Goal: Task Accomplishment & Management: Manage account settings

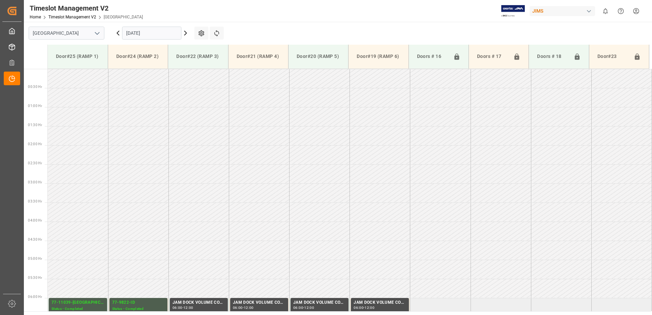
scroll to position [302, 0]
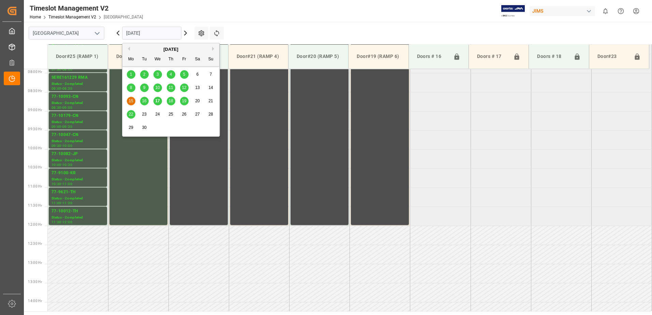
click at [154, 32] on input "15.09.2025" at bounding box center [151, 33] width 59 height 13
click at [159, 101] on span "17" at bounding box center [157, 101] width 4 height 5
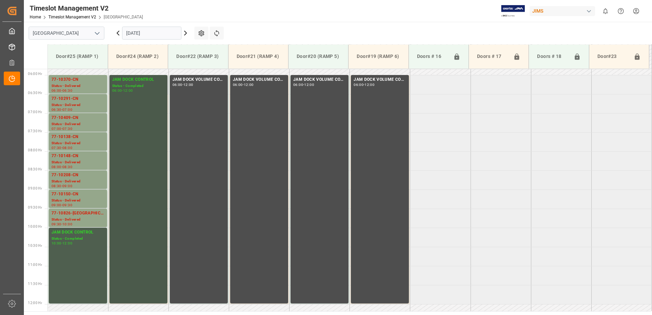
scroll to position [220, 0]
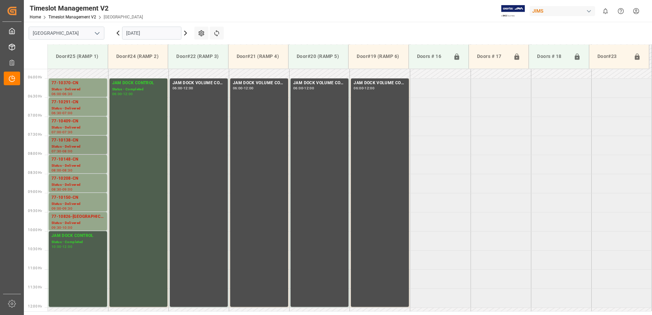
click at [71, 144] on div "Status - Delivered" at bounding box center [78, 147] width 53 height 6
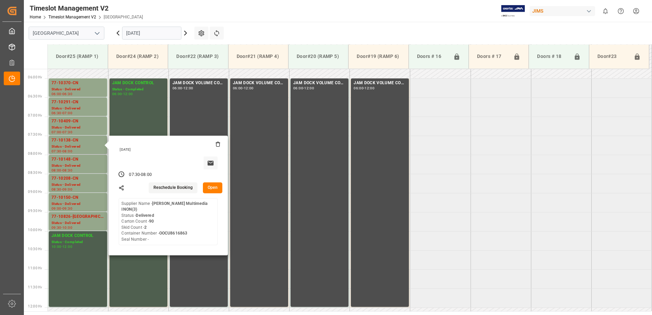
click at [216, 187] on button "Open" at bounding box center [213, 188] width 20 height 11
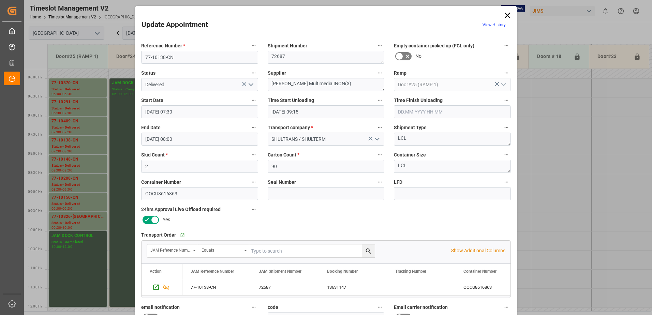
click at [250, 86] on icon "open menu" at bounding box center [251, 85] width 8 height 8
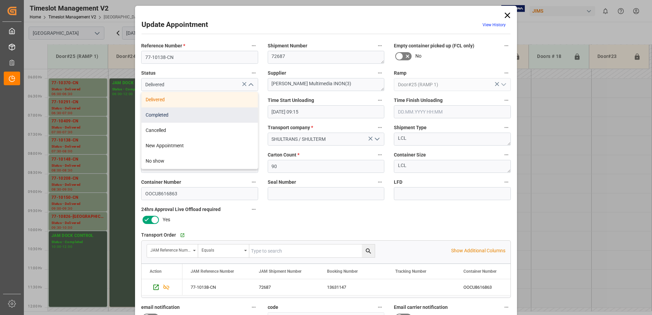
click at [203, 117] on div "Completed" at bounding box center [200, 114] width 116 height 15
type input "Completed"
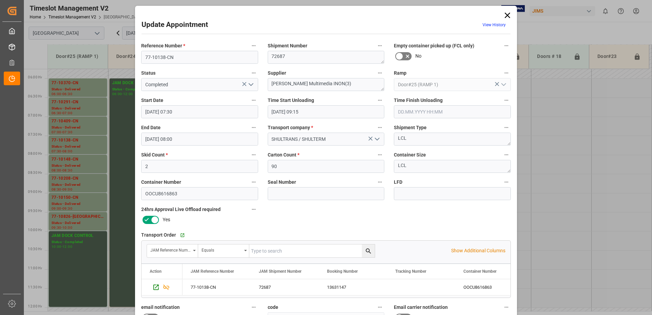
scroll to position [100, 0]
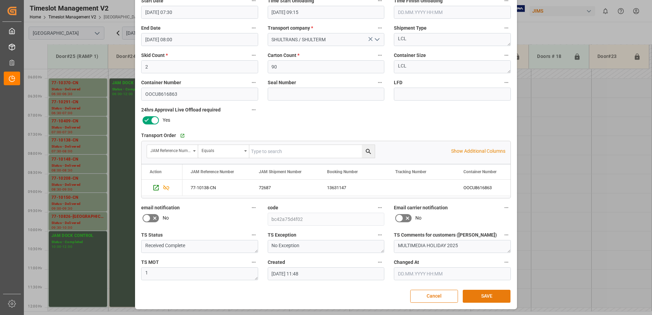
click at [489, 298] on button "SAVE" at bounding box center [487, 296] width 48 height 13
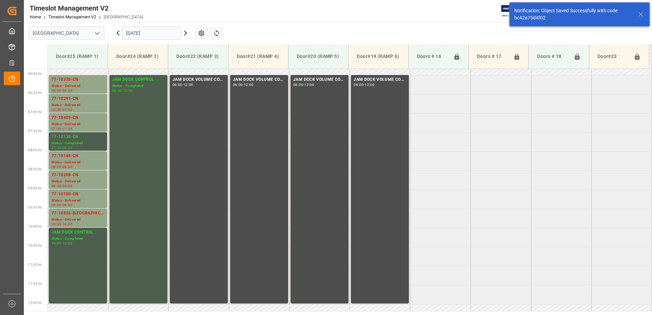
scroll to position [225, 0]
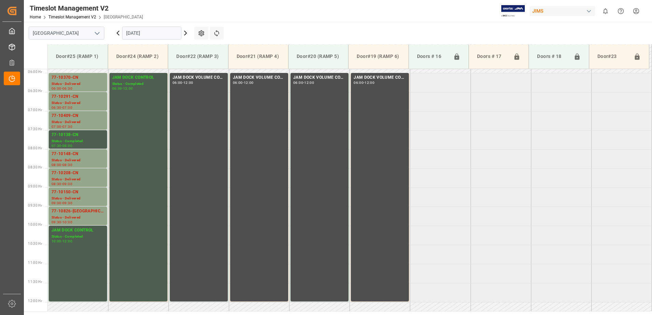
click at [117, 32] on icon at bounding box center [118, 33] width 2 height 4
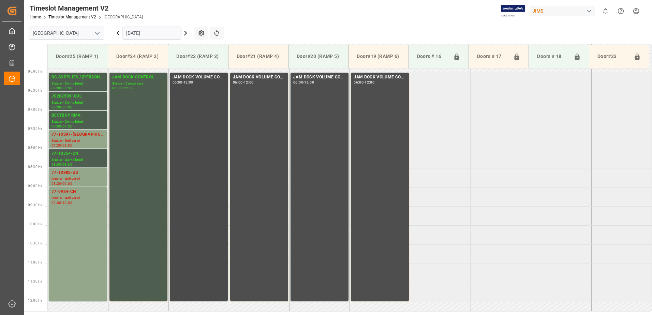
scroll to position [220, 0]
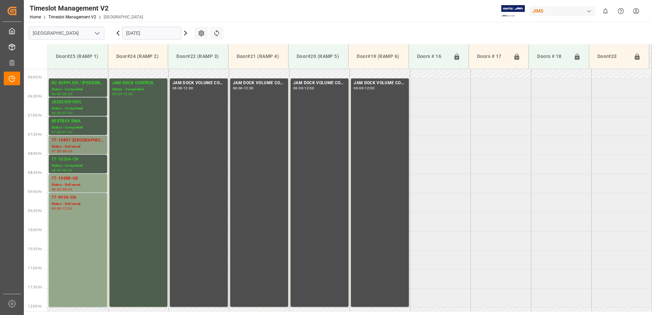
click at [69, 145] on div "Status - Delivered" at bounding box center [78, 147] width 53 height 6
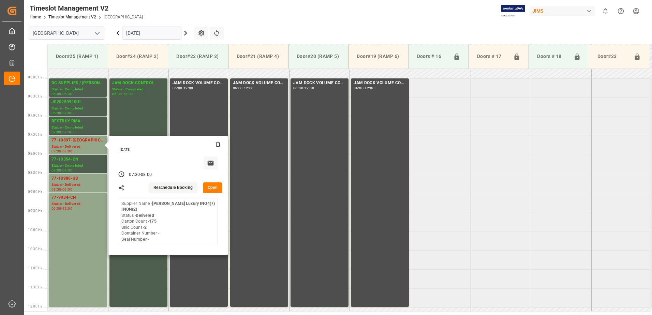
click at [214, 187] on button "Open" at bounding box center [213, 188] width 20 height 11
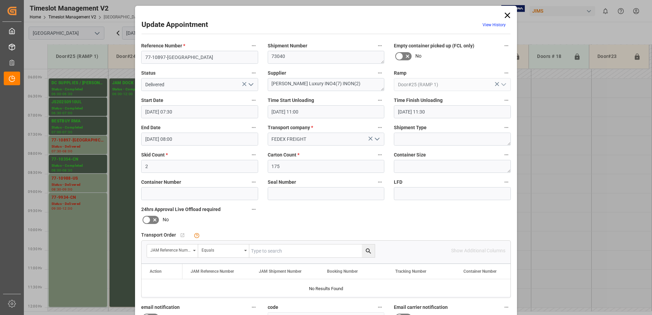
click at [250, 85] on polyline "open menu" at bounding box center [251, 85] width 4 height 2
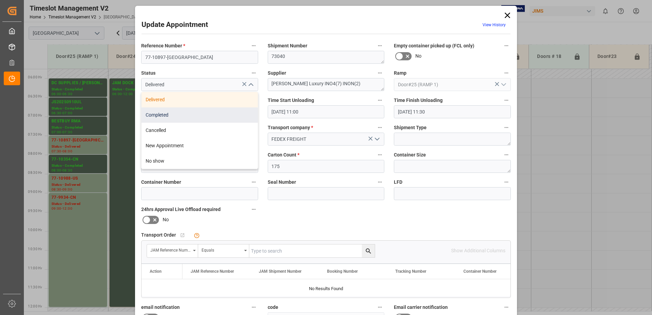
click at [221, 114] on div "Completed" at bounding box center [200, 114] width 116 height 15
type input "Completed"
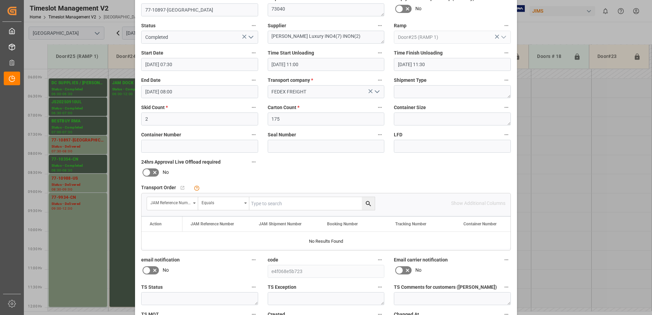
scroll to position [100, 0]
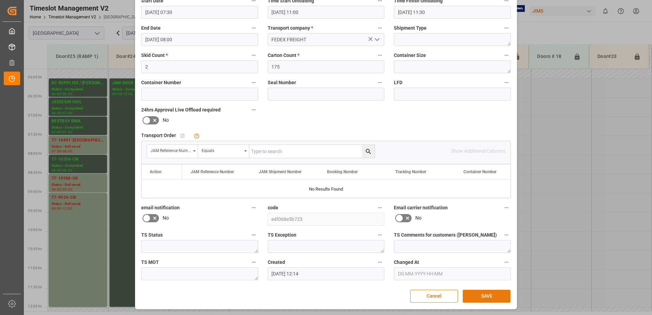
click at [486, 296] on button "SAVE" at bounding box center [487, 296] width 48 height 13
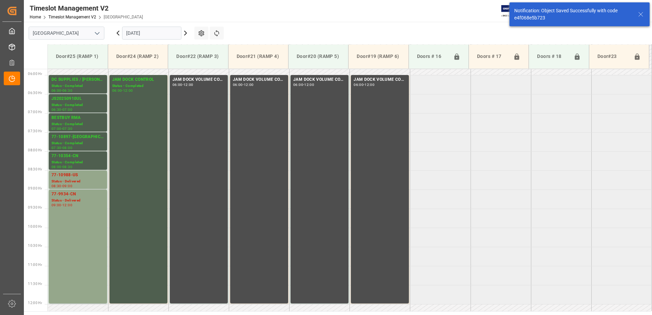
scroll to position [225, 0]
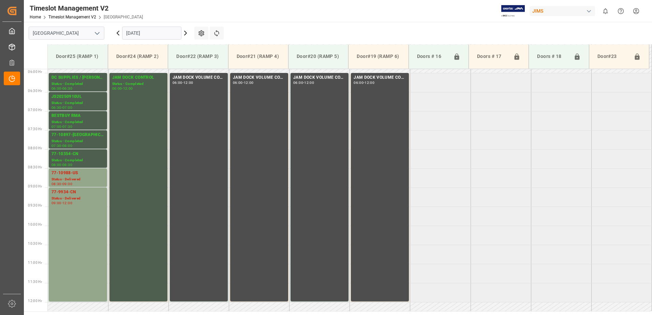
click at [187, 34] on icon at bounding box center [185, 33] width 8 height 8
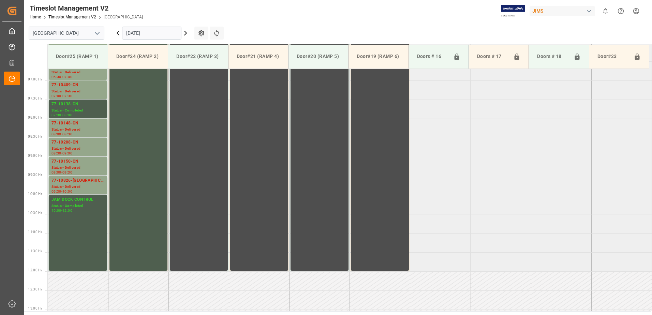
scroll to position [220, 0]
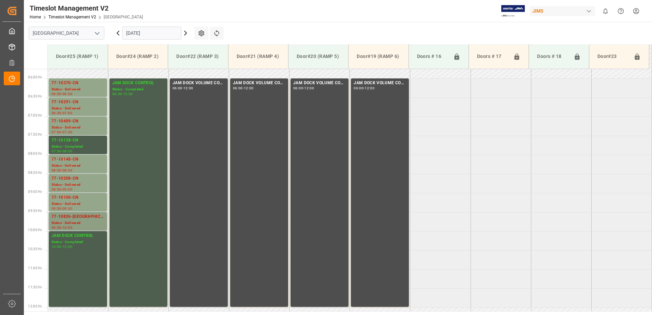
click at [69, 222] on div "Status - Delivered" at bounding box center [78, 223] width 53 height 6
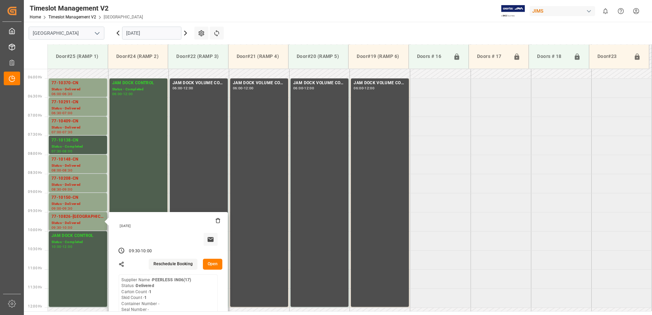
click at [213, 264] on button "Open" at bounding box center [213, 264] width 20 height 11
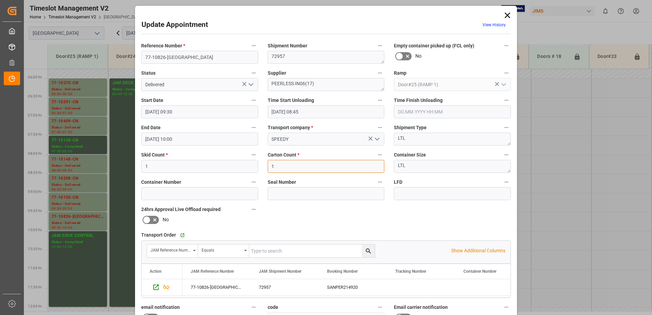
click at [278, 166] on input "1" at bounding box center [326, 166] width 117 height 13
type input "45"
click at [250, 85] on icon "open menu" at bounding box center [251, 85] width 8 height 8
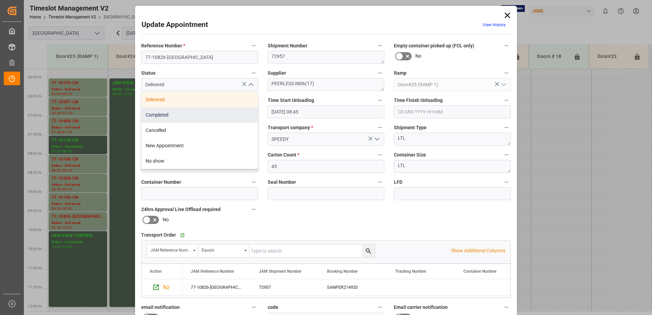
click at [208, 114] on div "Completed" at bounding box center [200, 114] width 116 height 15
type input "Completed"
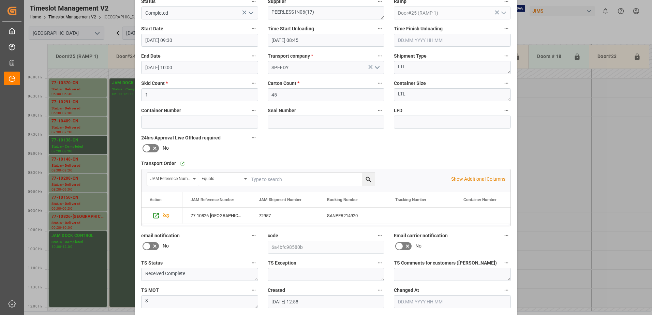
scroll to position [100, 0]
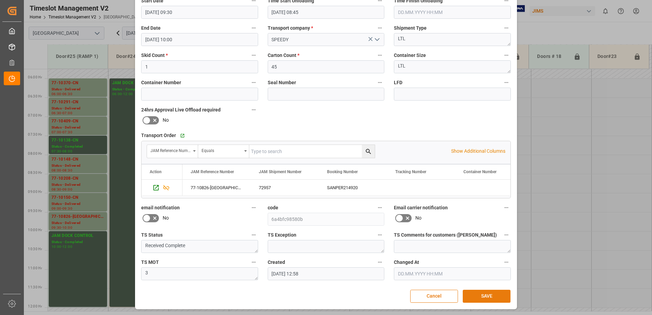
click at [492, 296] on button "SAVE" at bounding box center [487, 296] width 48 height 13
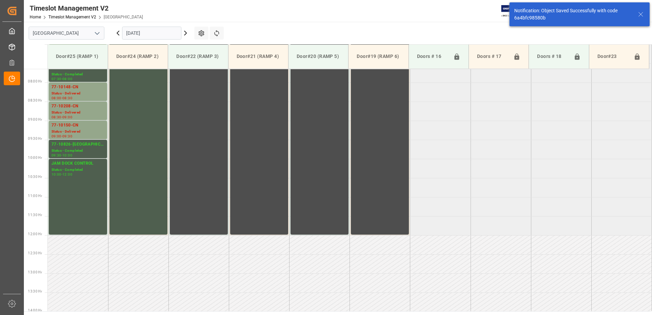
scroll to position [302, 0]
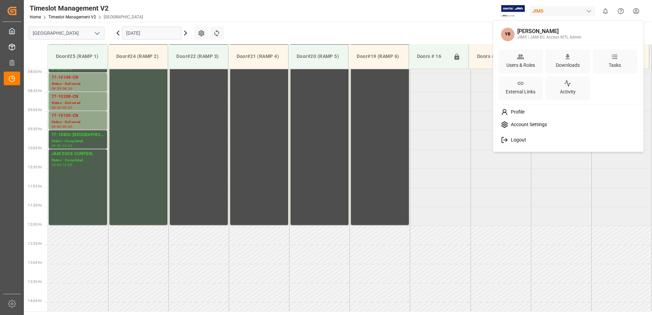
click at [637, 10] on html "Created by potrace 1.15, written by Peter Selinger 2001-2017 Created by potrace…" at bounding box center [326, 157] width 652 height 315
click at [515, 140] on span "Logout" at bounding box center [517, 140] width 18 height 6
